Goal: Task Accomplishment & Management: Manage account settings

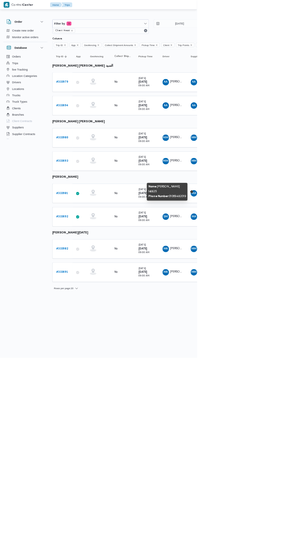
click at [98, 288] on b "# 333981" at bounding box center [93, 290] width 18 height 4
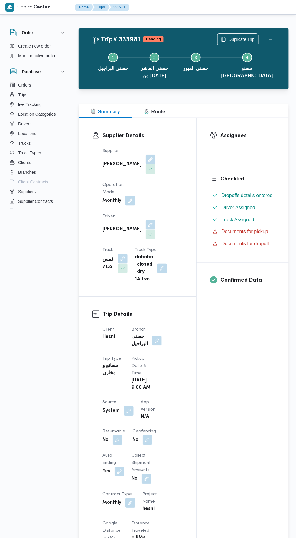
click at [146, 220] on button "button" at bounding box center [151, 225] width 10 height 10
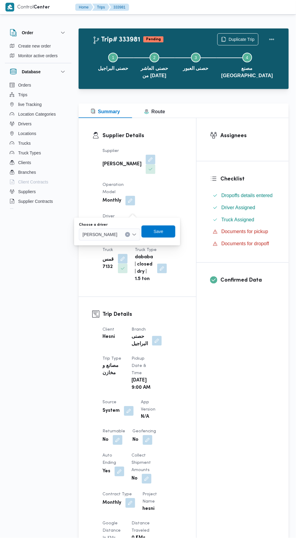
click at [117, 231] on span "[PERSON_NAME]" at bounding box center [100, 234] width 35 height 7
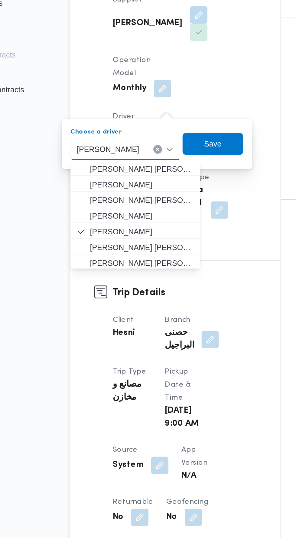
click at [120, 234] on input "Choose a driver" at bounding box center [120, 234] width 1 height 7
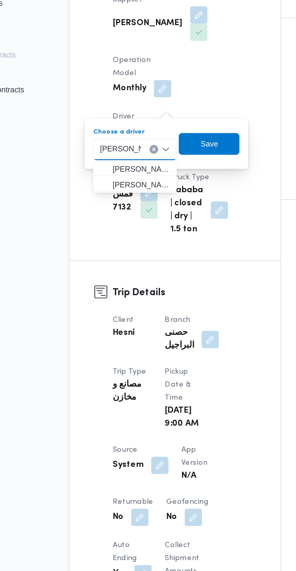
type input "[PERSON_NAME]"
click at [138, 256] on mark "[PERSON_NAME]" at bounding box center [155, 254] width 35 height 5
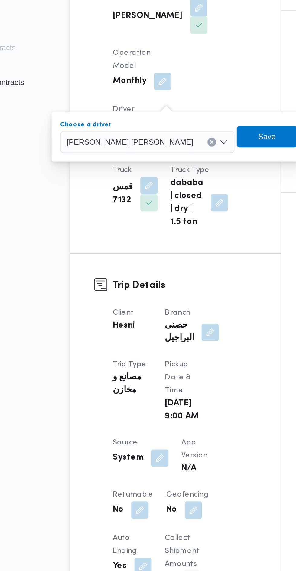
click at [156, 234] on button "Clear input" at bounding box center [158, 234] width 5 height 5
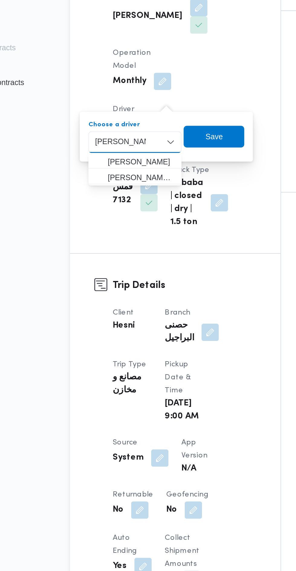
type input "[PERSON_NAME]"
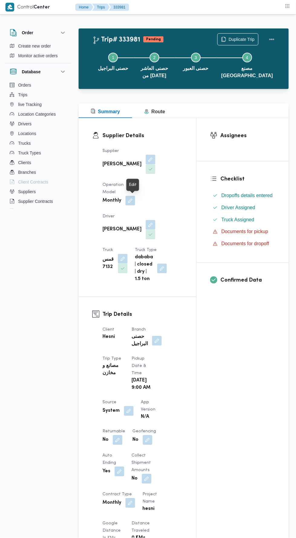
click at [133, 190] on div at bounding box center [132, 190] width 5 height 5
click at [138, 213] on dt "Driver" at bounding box center [129, 216] width 53 height 7
click at [146, 220] on button "button" at bounding box center [151, 225] width 10 height 10
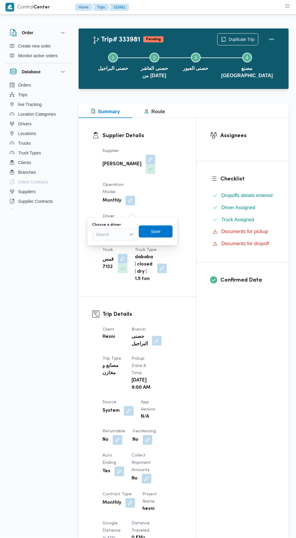
click at [117, 223] on label "Choose a driver" at bounding box center [106, 224] width 29 height 5
click at [97, 231] on input "Choose a driver" at bounding box center [96, 234] width 1 height 7
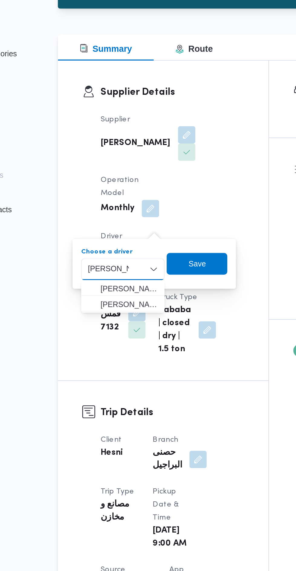
type input "[PERSON_NAME]"
click at [138, 247] on mark "[PERSON_NAME]" at bounding box center [155, 245] width 35 height 5
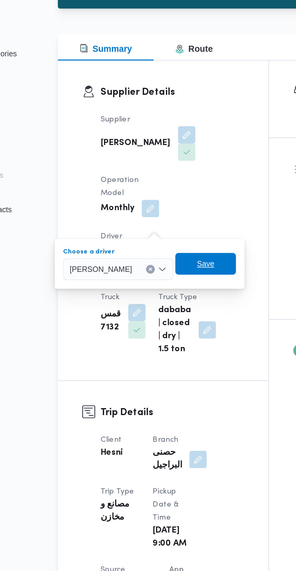
click at [172, 229] on span "Save" at bounding box center [161, 231] width 34 height 12
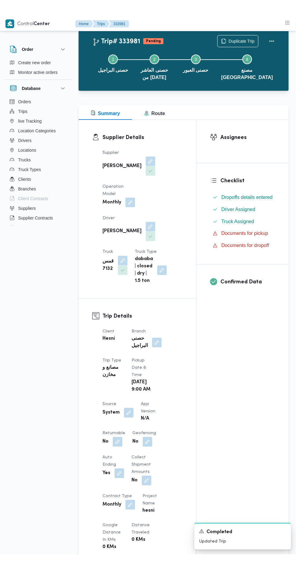
scroll to position [16, 0]
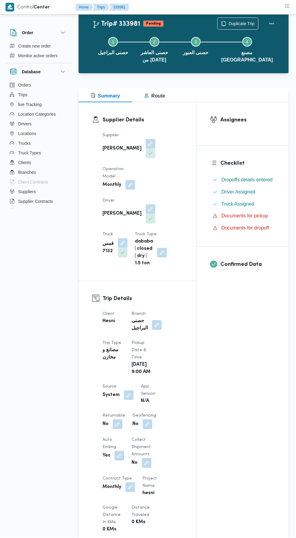
click at [146, 204] on button "button" at bounding box center [151, 209] width 10 height 10
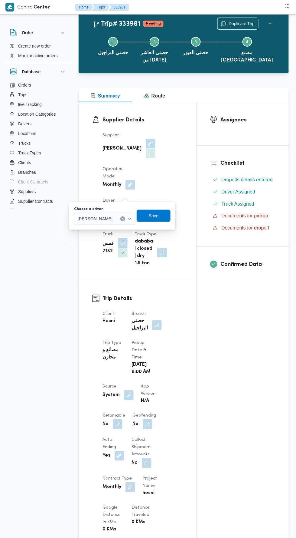
click at [116, 218] on input "Choose a driver" at bounding box center [115, 218] width 1 height 7
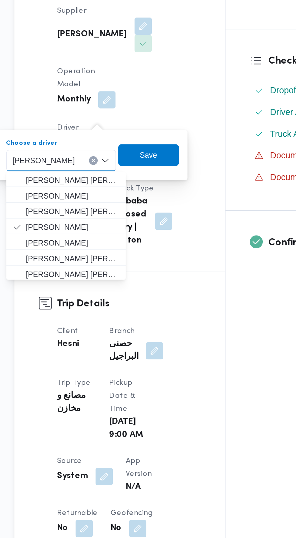
click at [125, 217] on button "Clear input" at bounding box center [122, 218] width 5 height 5
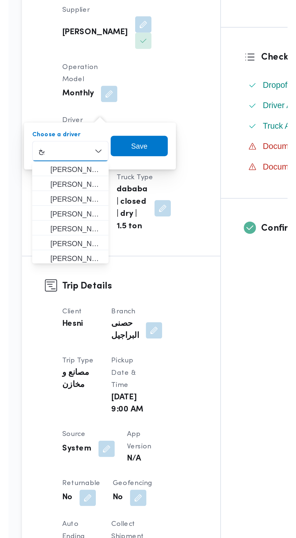
scroll to position [0, 0]
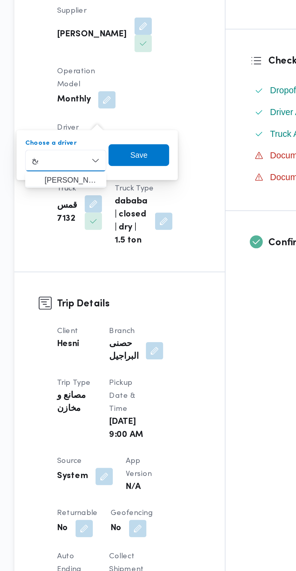
type input "بخ"
click at [112, 231] on span "[PERSON_NAME] [PERSON_NAME] يت" at bounding box center [111, 229] width 31 height 7
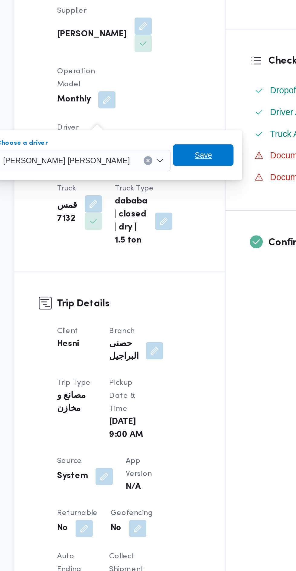
click at [179, 213] on span "Save" at bounding box center [184, 215] width 10 height 7
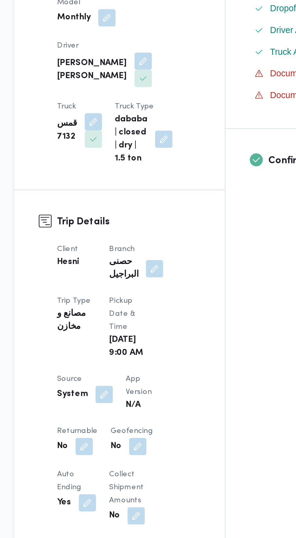
scroll to position [16, 0]
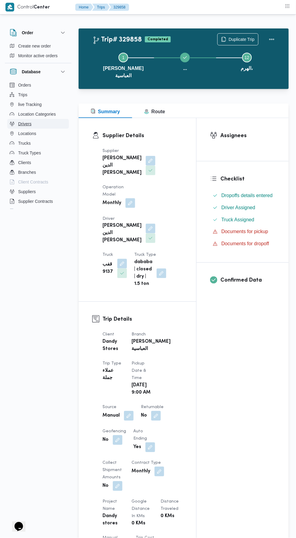
click at [28, 124] on span "Drivers" at bounding box center [24, 123] width 13 height 7
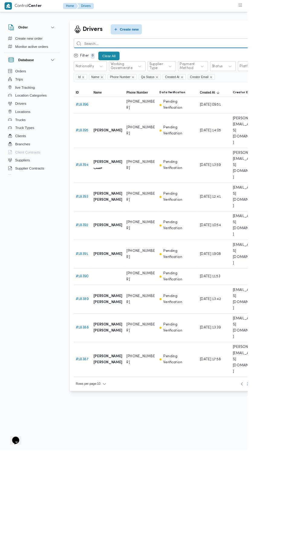
click at [199, 52] on input "search" at bounding box center [221, 52] width 267 height 12
click at [225, 48] on input "محمد" at bounding box center [221, 52] width 267 height 12
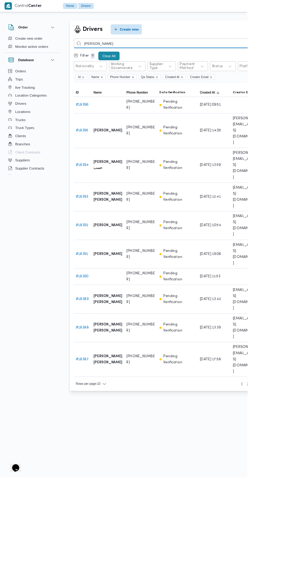
type input "[PERSON_NAME]"
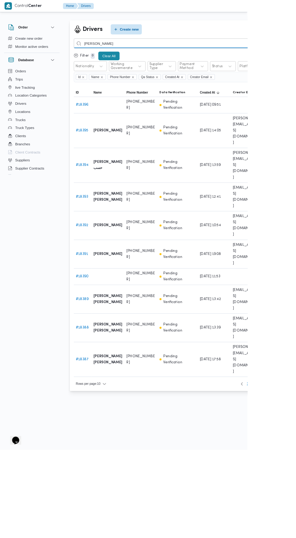
click at [267, 52] on input "[PERSON_NAME]" at bounding box center [221, 52] width 267 height 12
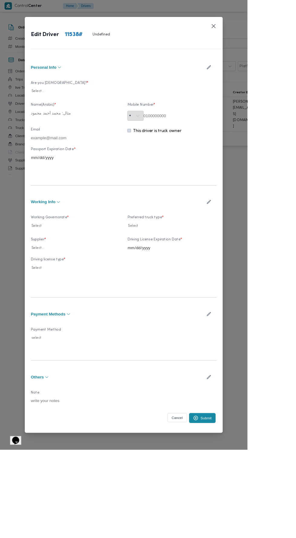
type input "[PERSON_NAME] [PERSON_NAME]"
type input "01067587783"
type input "2033-12-04"
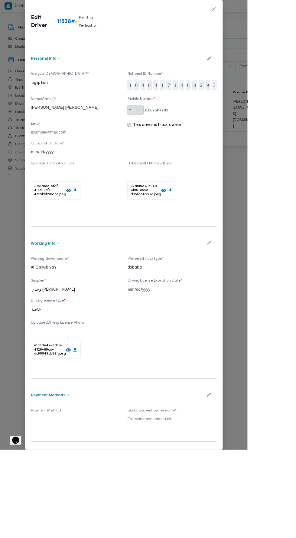
click at [253, 294] on icon "button" at bounding box center [250, 290] width 6 height 6
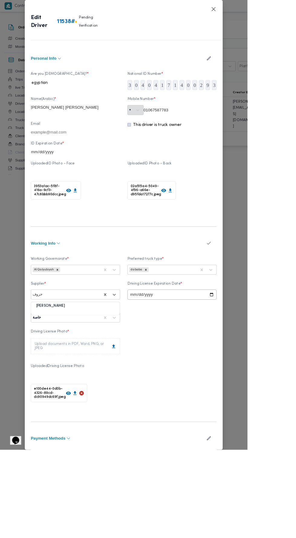
click at [121, 373] on div "[PERSON_NAME]" at bounding box center [90, 368] width 106 height 11
type input "خروف"
